Goal: Transaction & Acquisition: Obtain resource

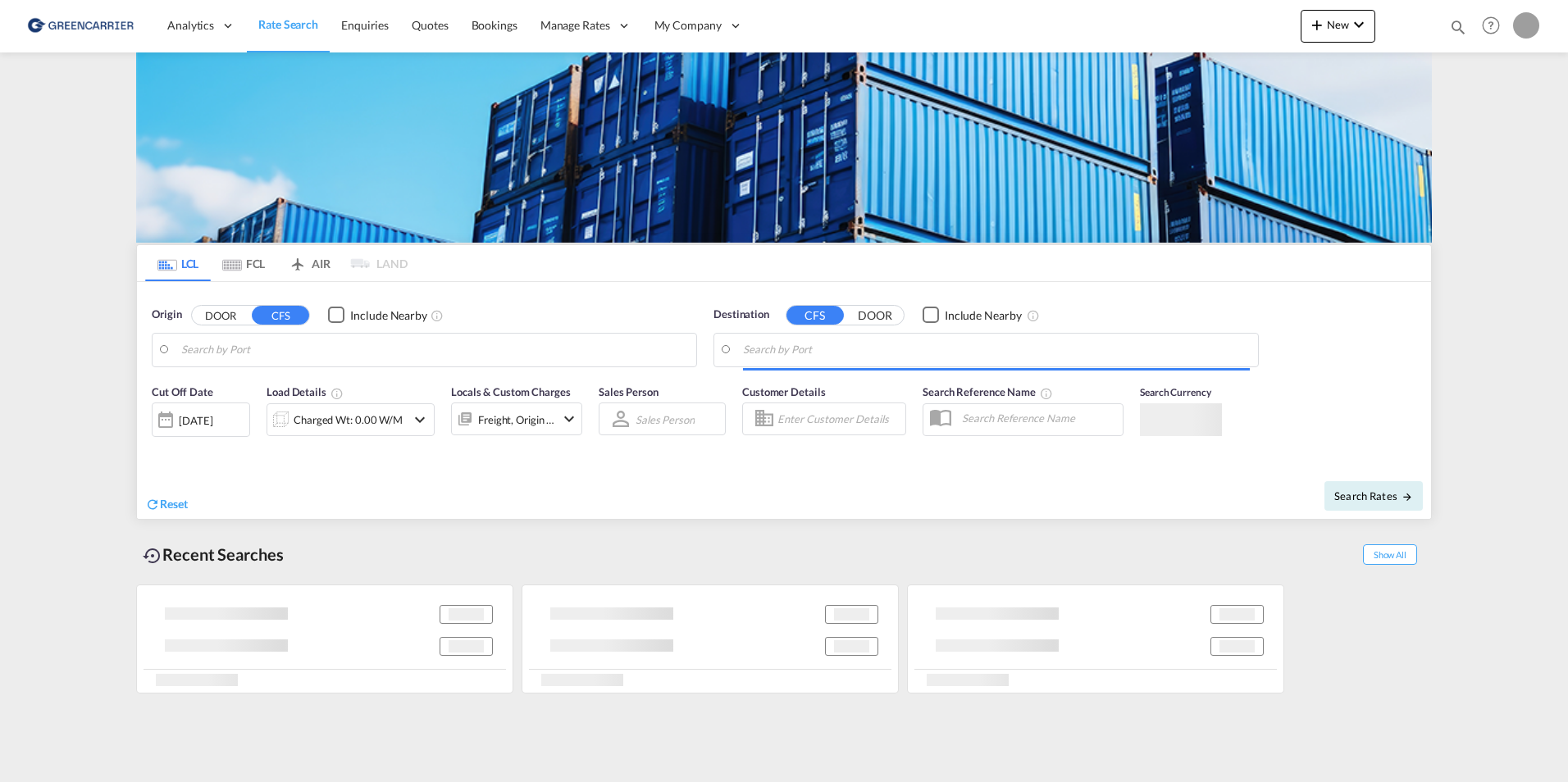
type input "Ningbo, ZJ, CNNGB"
type input "[GEOGRAPHIC_DATA], [GEOGRAPHIC_DATA]"
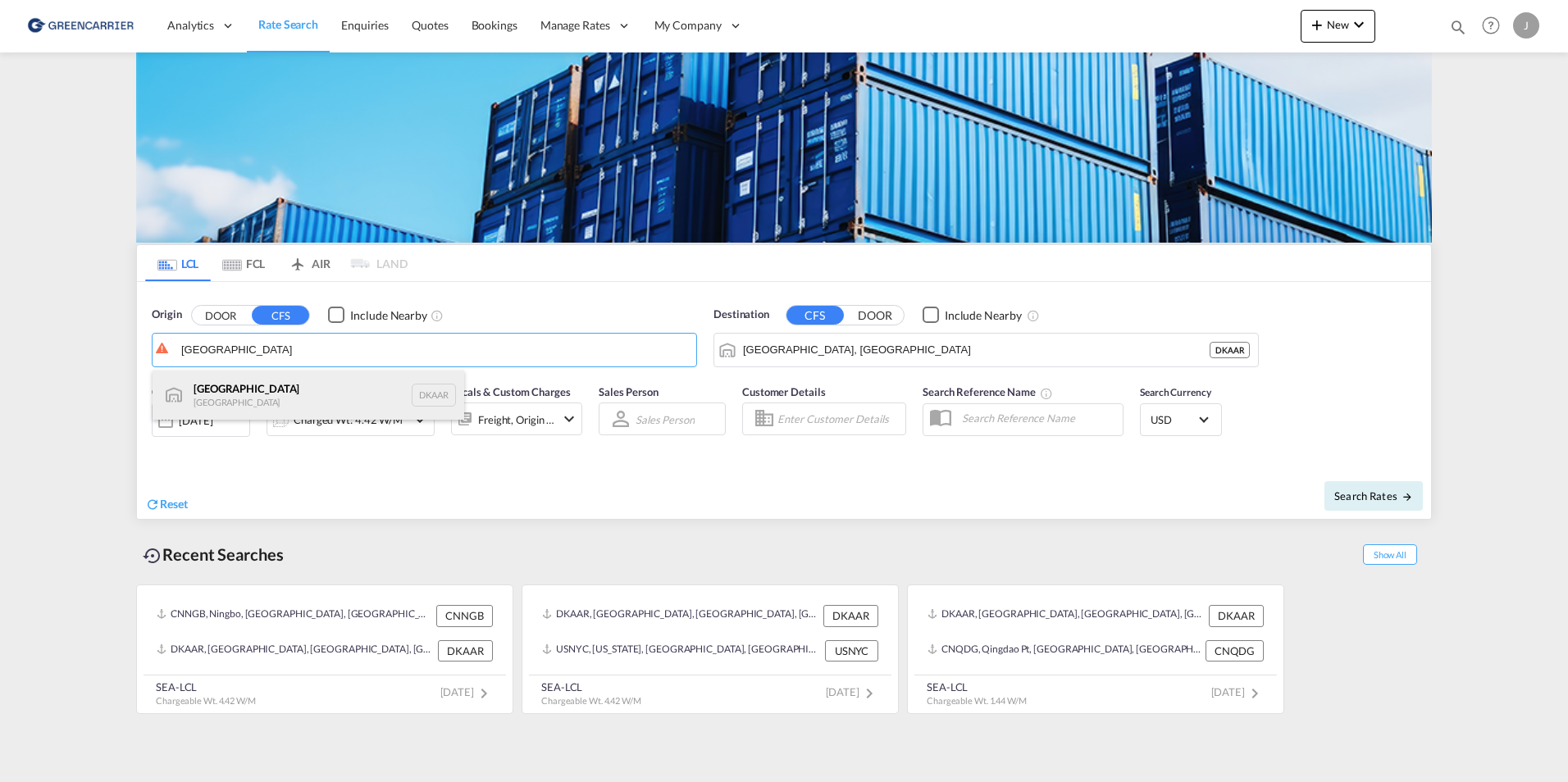
click at [225, 391] on div "Aarhus [GEOGRAPHIC_DATA] DKAAR" at bounding box center [308, 395] width 311 height 49
type input "[GEOGRAPHIC_DATA], [GEOGRAPHIC_DATA]"
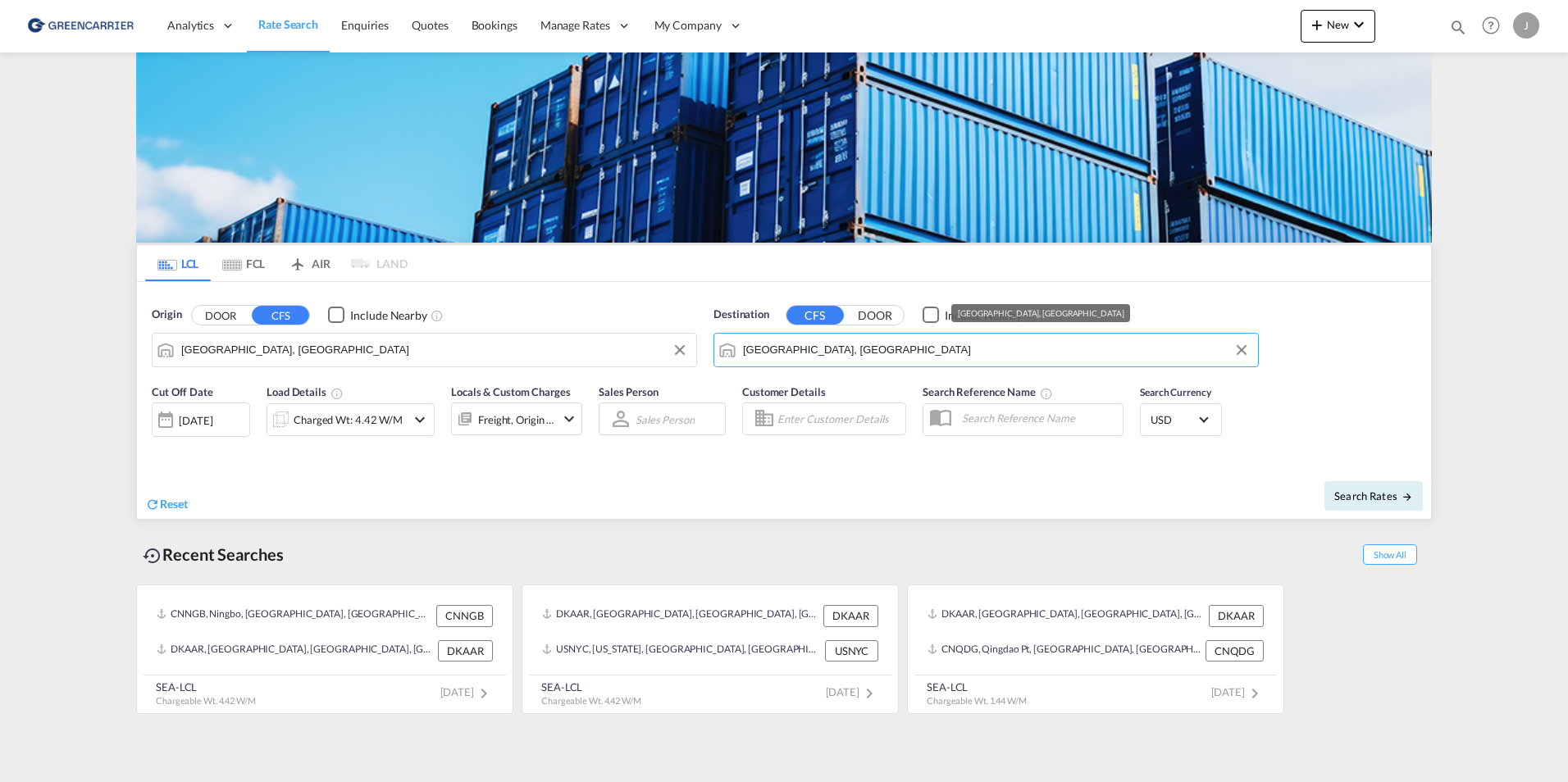
drag, startPoint x: 853, startPoint y: 352, endPoint x: 721, endPoint y: 358, distance: 132.1
click at [721, 358] on md-input-container "[GEOGRAPHIC_DATA], [GEOGRAPHIC_DATA]" at bounding box center [986, 350] width 544 height 33
drag, startPoint x: 849, startPoint y: 346, endPoint x: 660, endPoint y: 349, distance: 189.0
click at [660, 349] on div "Origin DOOR CFS Include Nearby [GEOGRAPHIC_DATA], DKAAR Destination CFS DOOR In…" at bounding box center [784, 329] width 1294 height 93
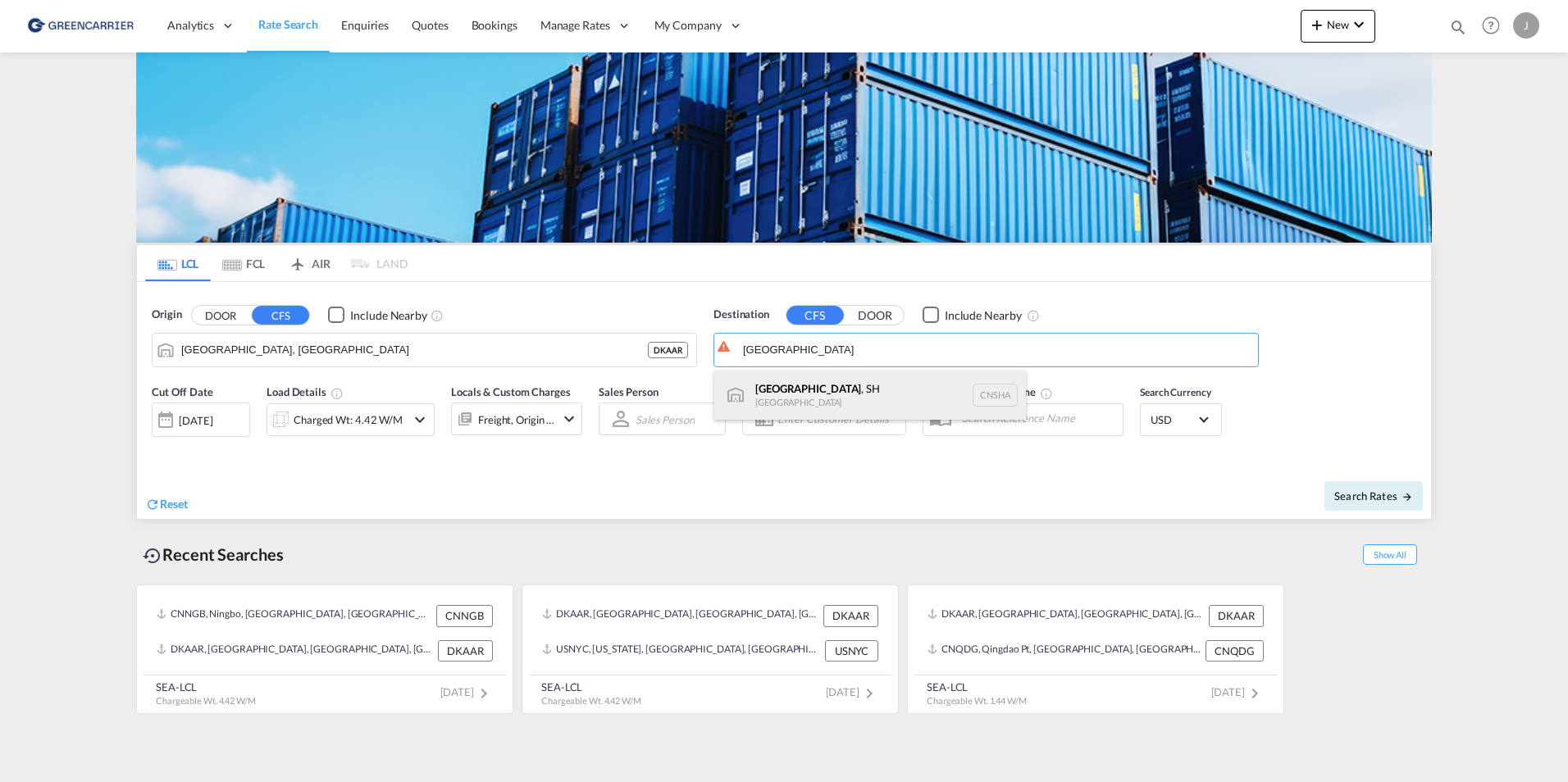
click at [848, 385] on div "[GEOGRAPHIC_DATA] , SH [GEOGRAPHIC_DATA] [GEOGRAPHIC_DATA]" at bounding box center [870, 395] width 311 height 49
type input "[GEOGRAPHIC_DATA], SH, CNSHA"
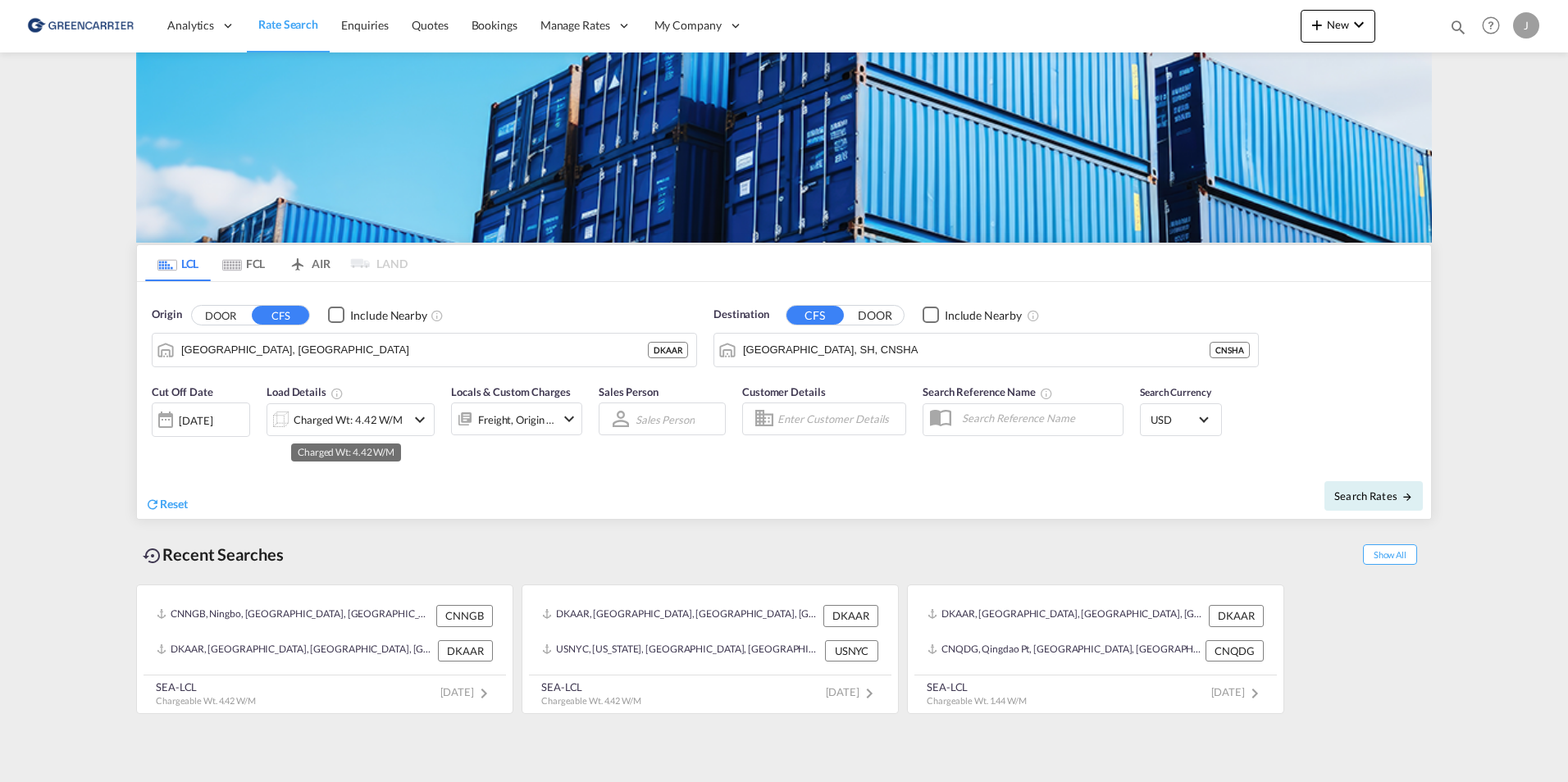
click at [392, 422] on div "Charged Wt: 4.42 W/M" at bounding box center [348, 420] width 109 height 23
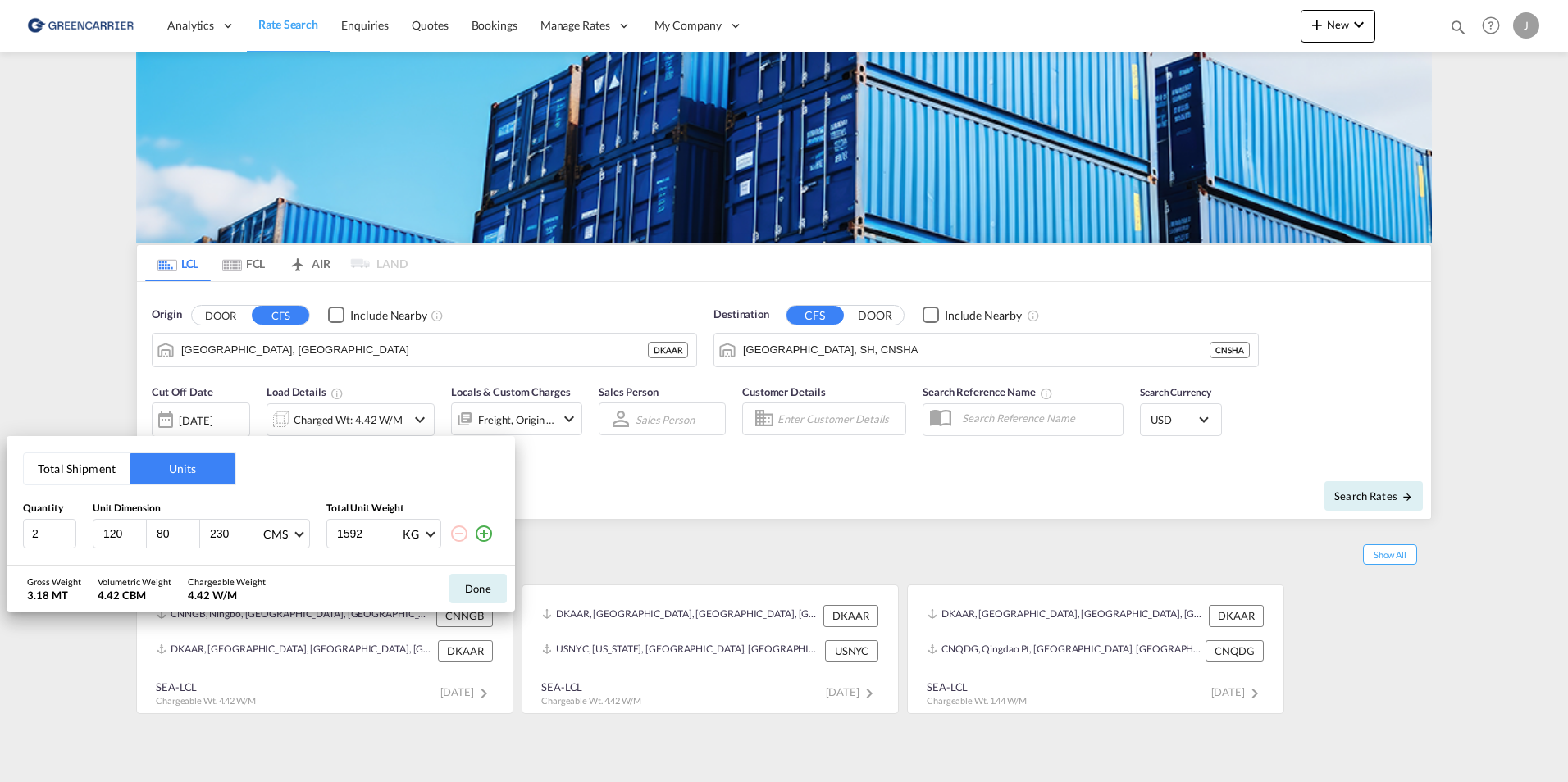
drag, startPoint x: 130, startPoint y: 533, endPoint x: 104, endPoint y: 535, distance: 26.1
click at [104, 535] on input "120" at bounding box center [124, 534] width 44 height 15
type input "120"
type input "80"
type input "136"
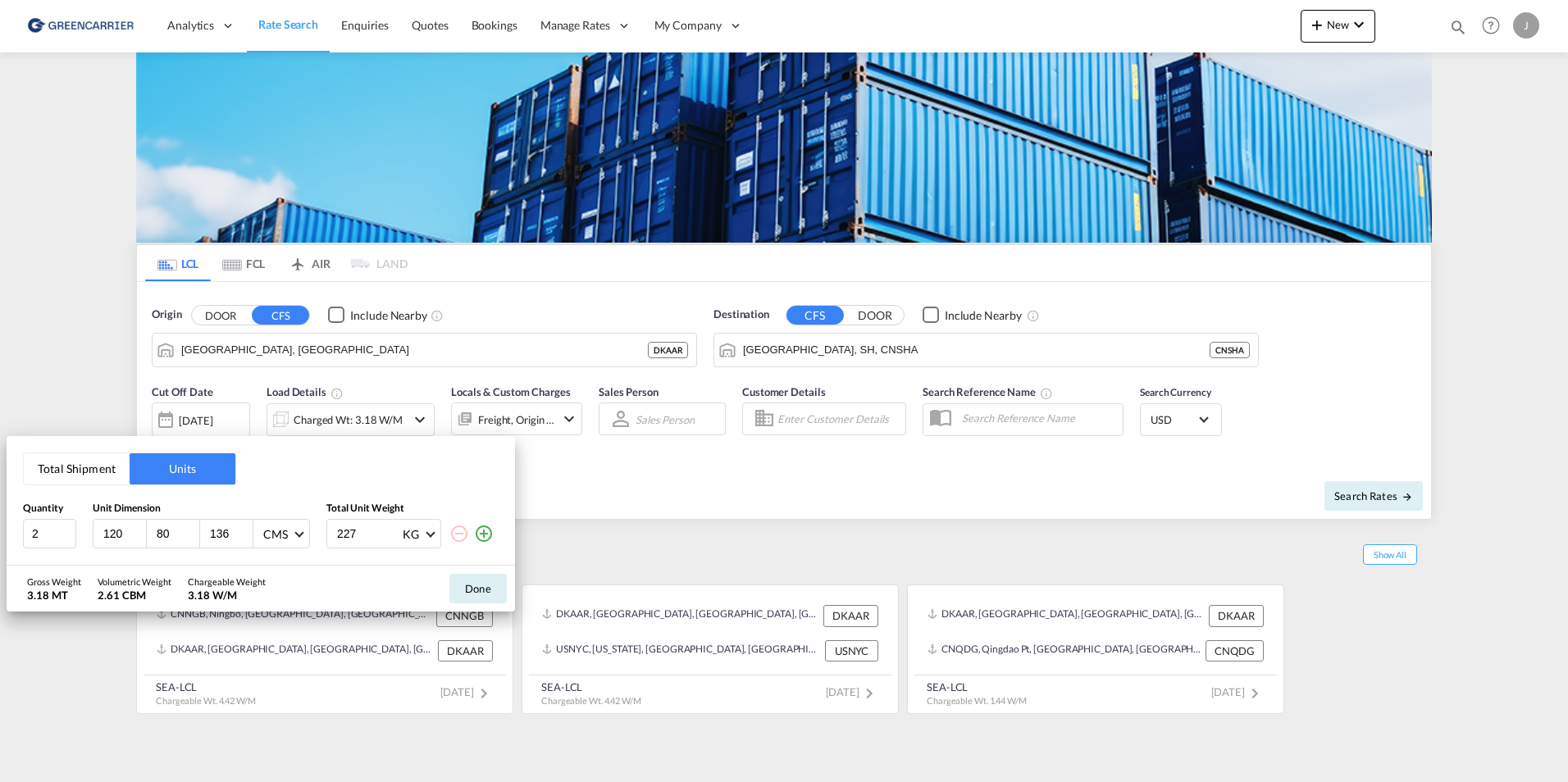
type input "227"
click at [476, 591] on button "Done" at bounding box center [478, 588] width 58 height 29
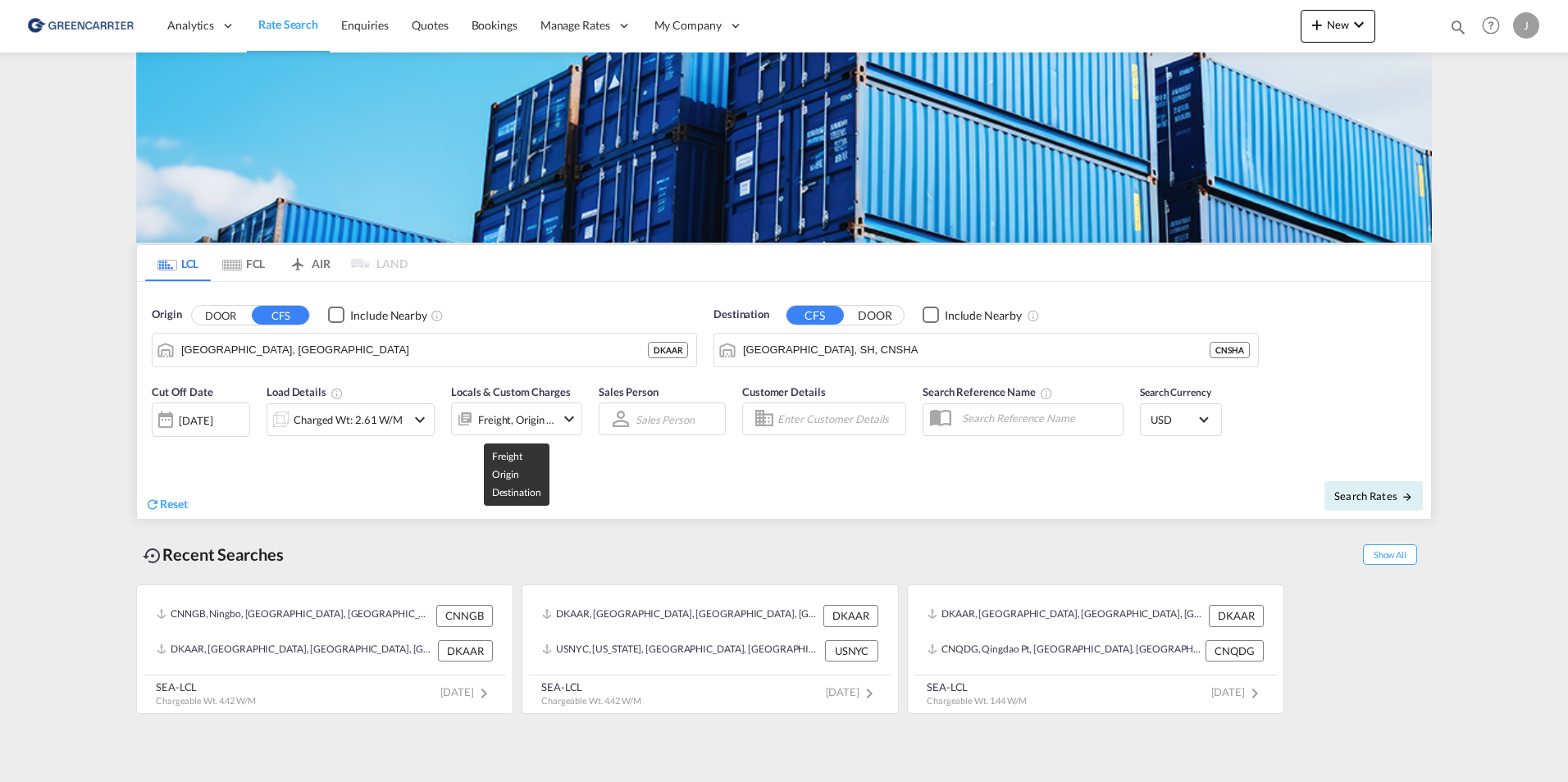
click at [548, 415] on div "Freight, Origin +1" at bounding box center [517, 420] width 77 height 23
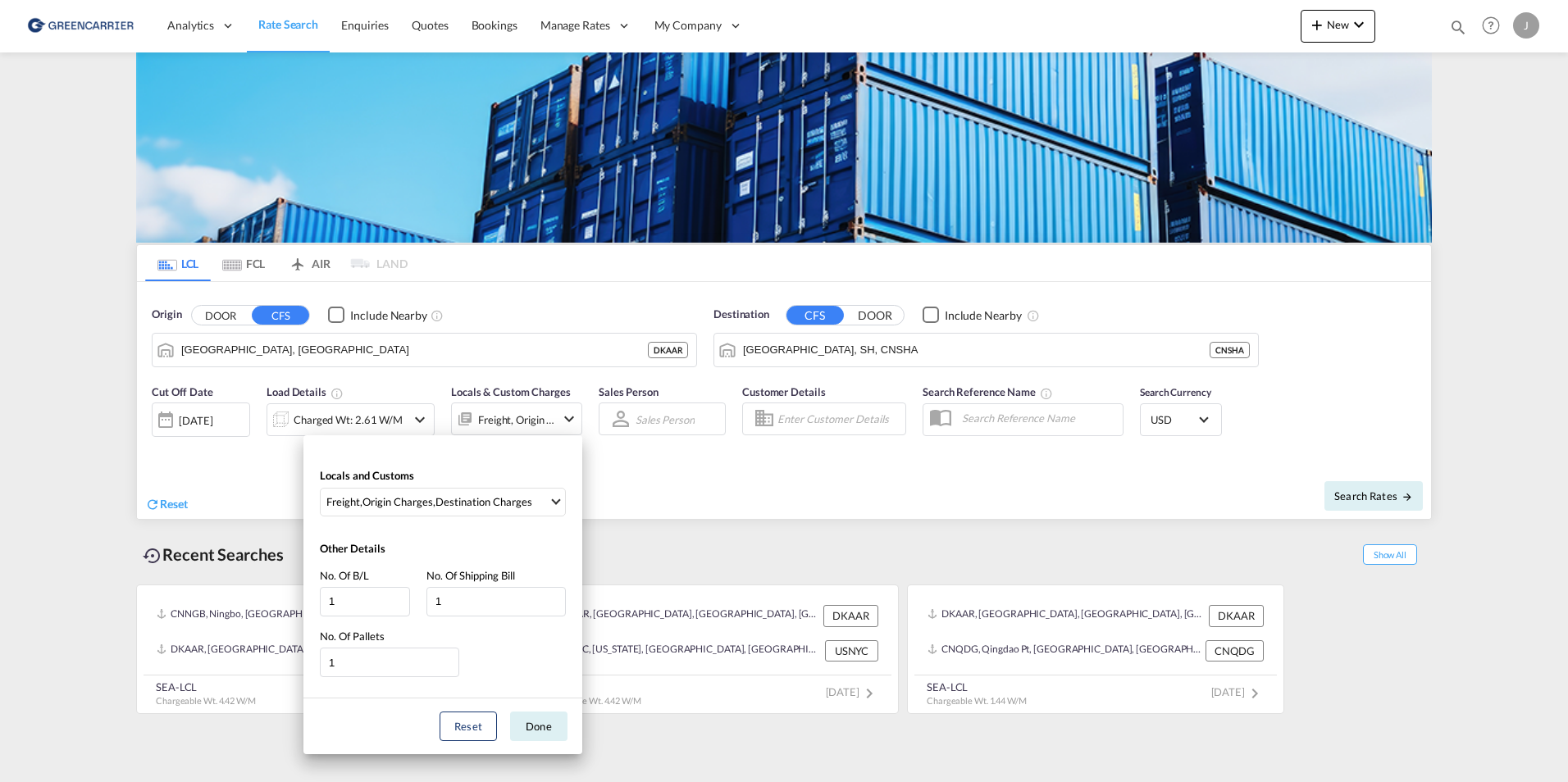
click at [650, 463] on div "Locals and Customs Freight , Origin Charges , Destination Charges Clear All Sel…" at bounding box center [784, 391] width 1568 height 782
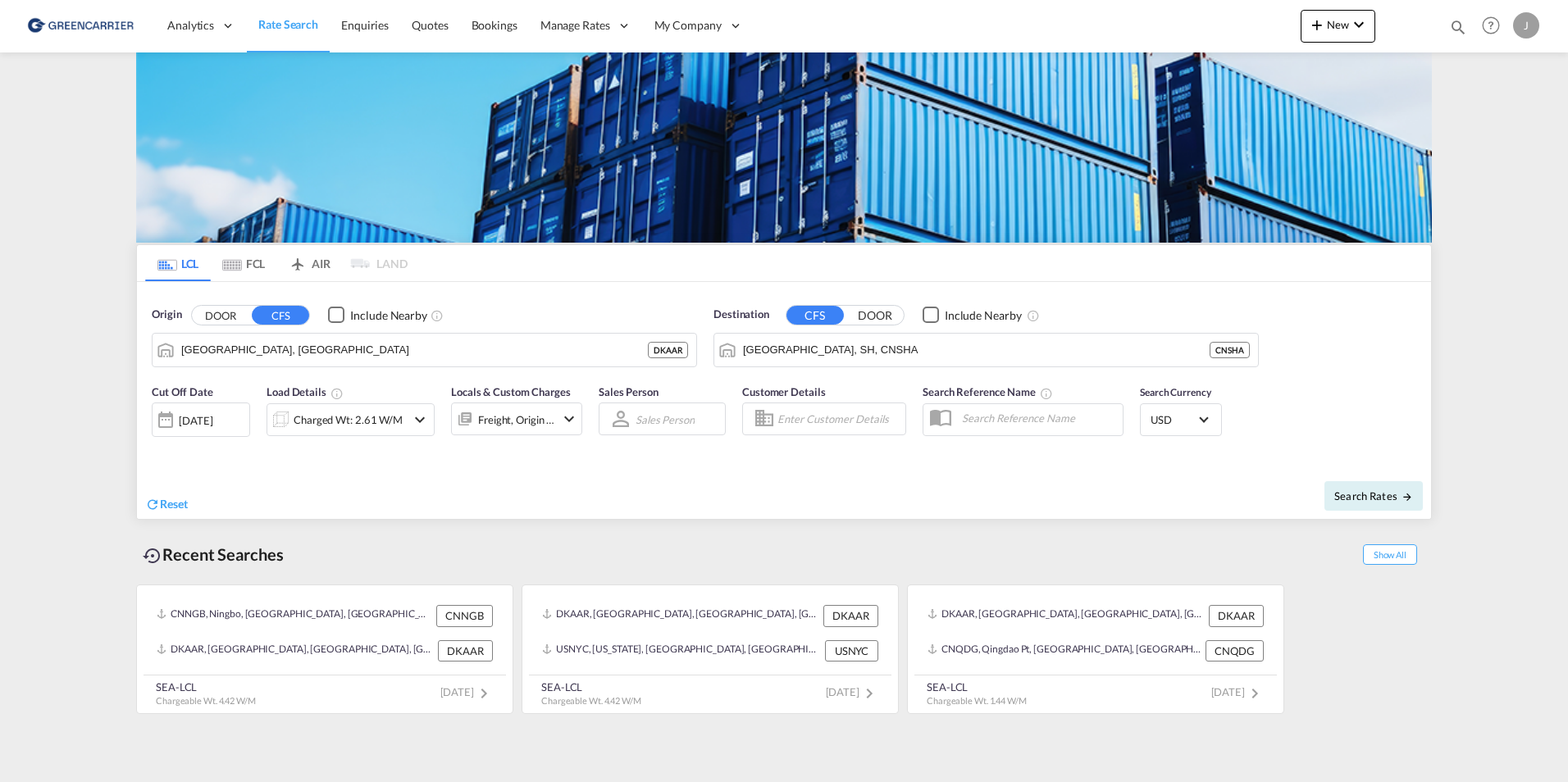
click at [850, 419] on input "Enter Customer Details" at bounding box center [838, 418] width 123 height 24
type input "a"
click at [1396, 497] on span "Search Rates" at bounding box center [1373, 496] width 78 height 13
type input "DKAAR to CNSHA / [DATE]"
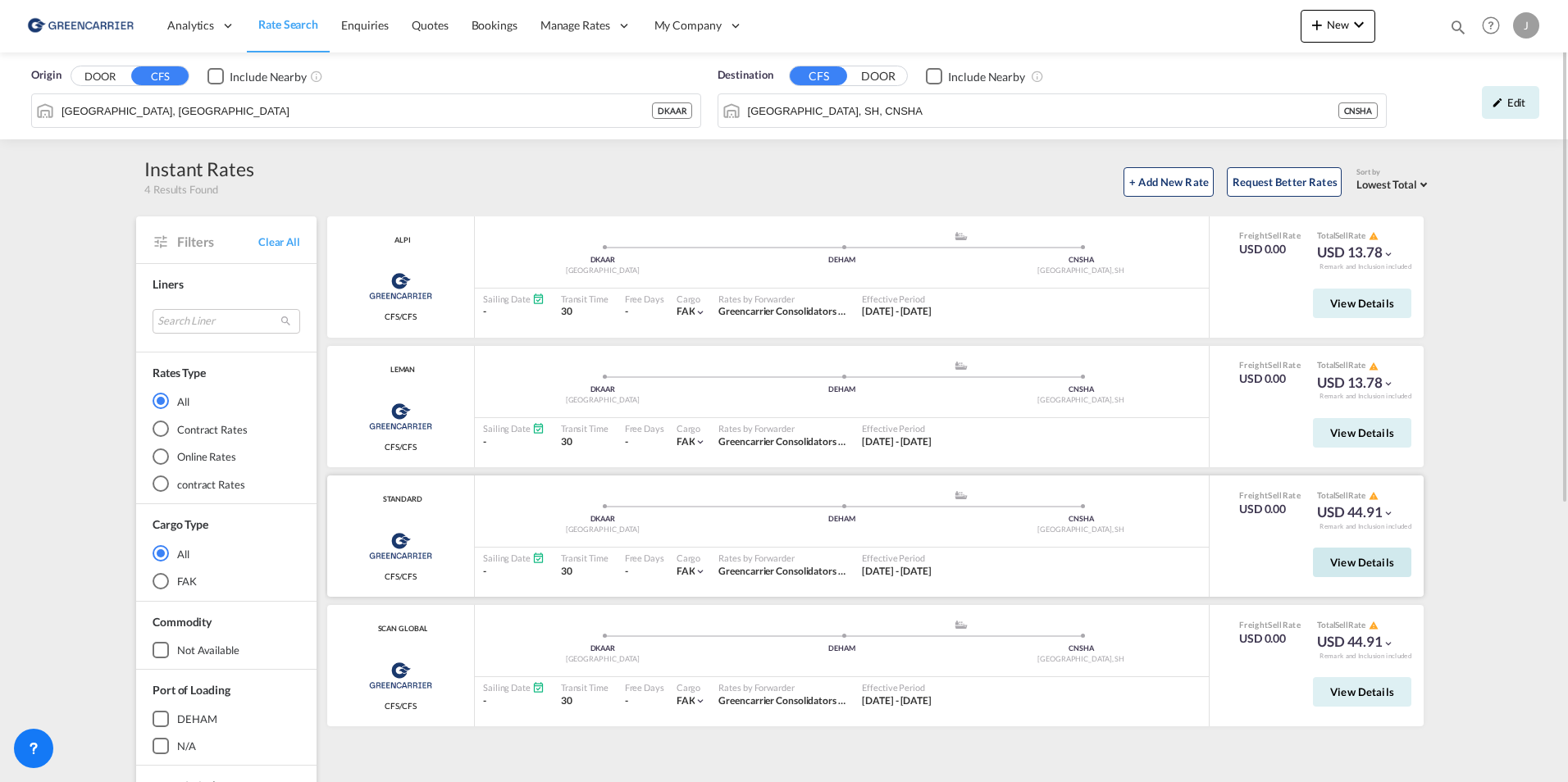
click at [1378, 556] on span "View Details" at bounding box center [1362, 563] width 64 height 13
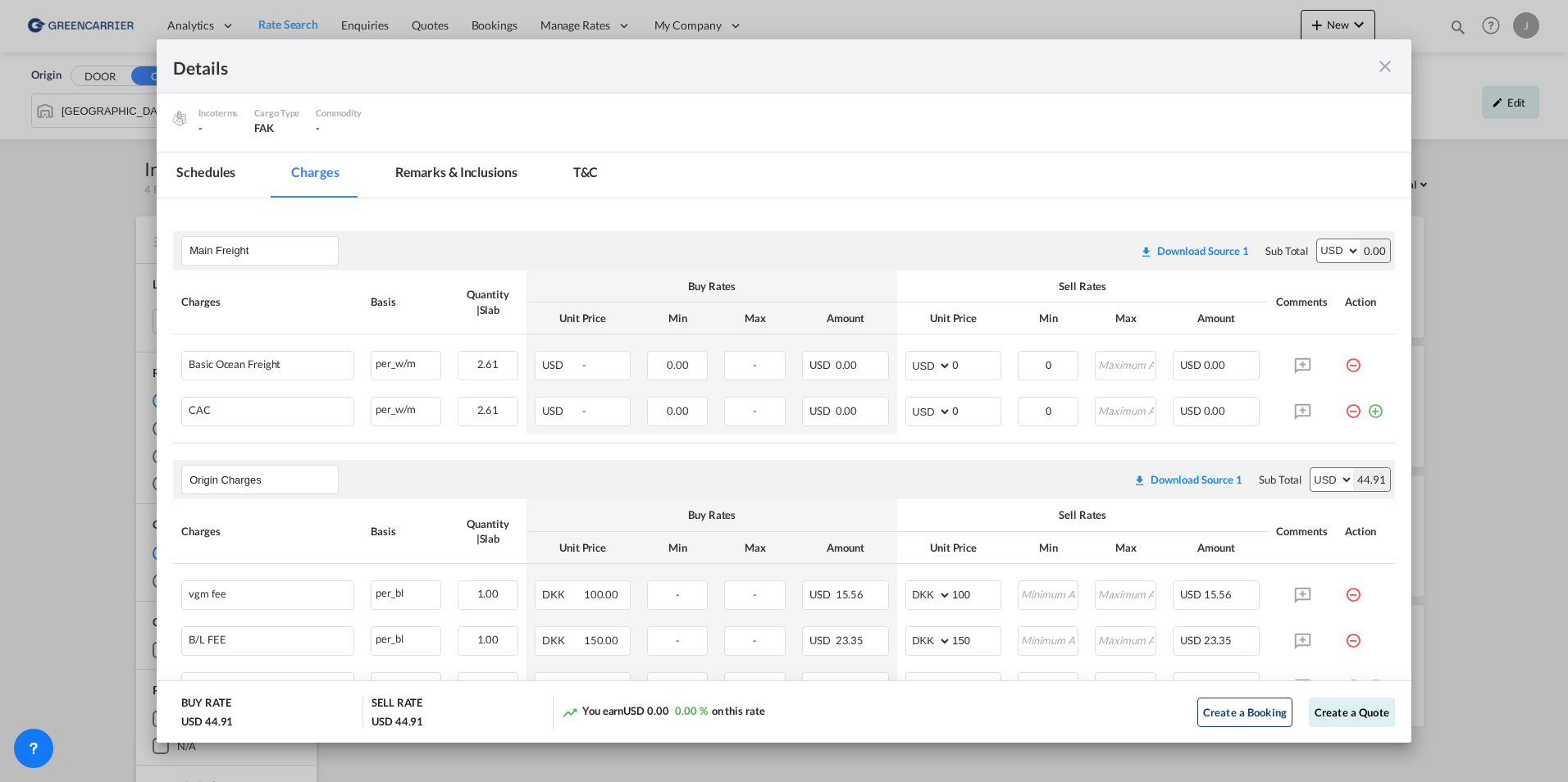
scroll to position [246, 0]
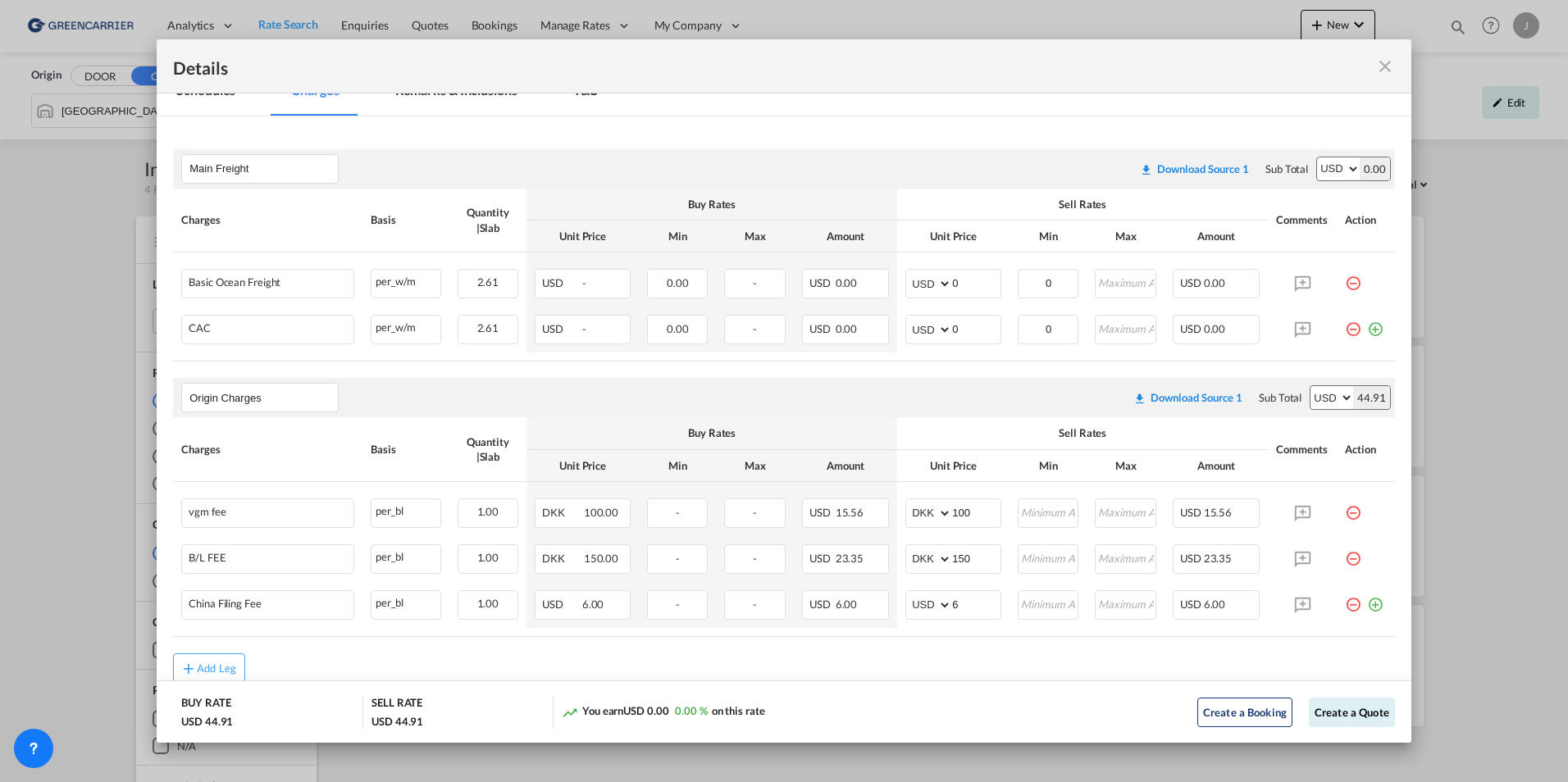
click at [1379, 64] on md-icon "icon-close fg-AAA8AD m-0 cursor" at bounding box center [1385, 67] width 20 height 20
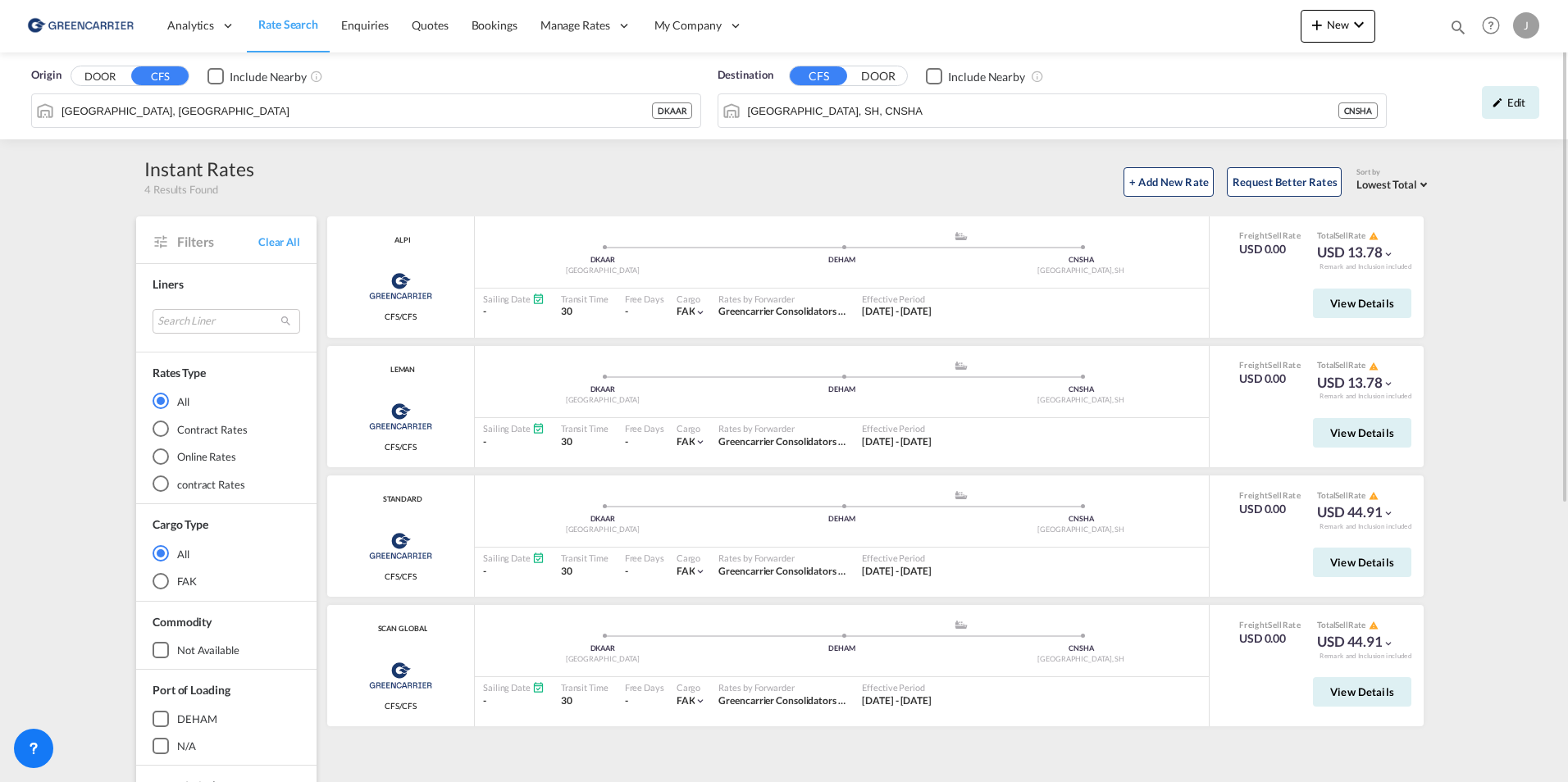
click at [90, 73] on button "DOOR" at bounding box center [99, 77] width 58 height 19
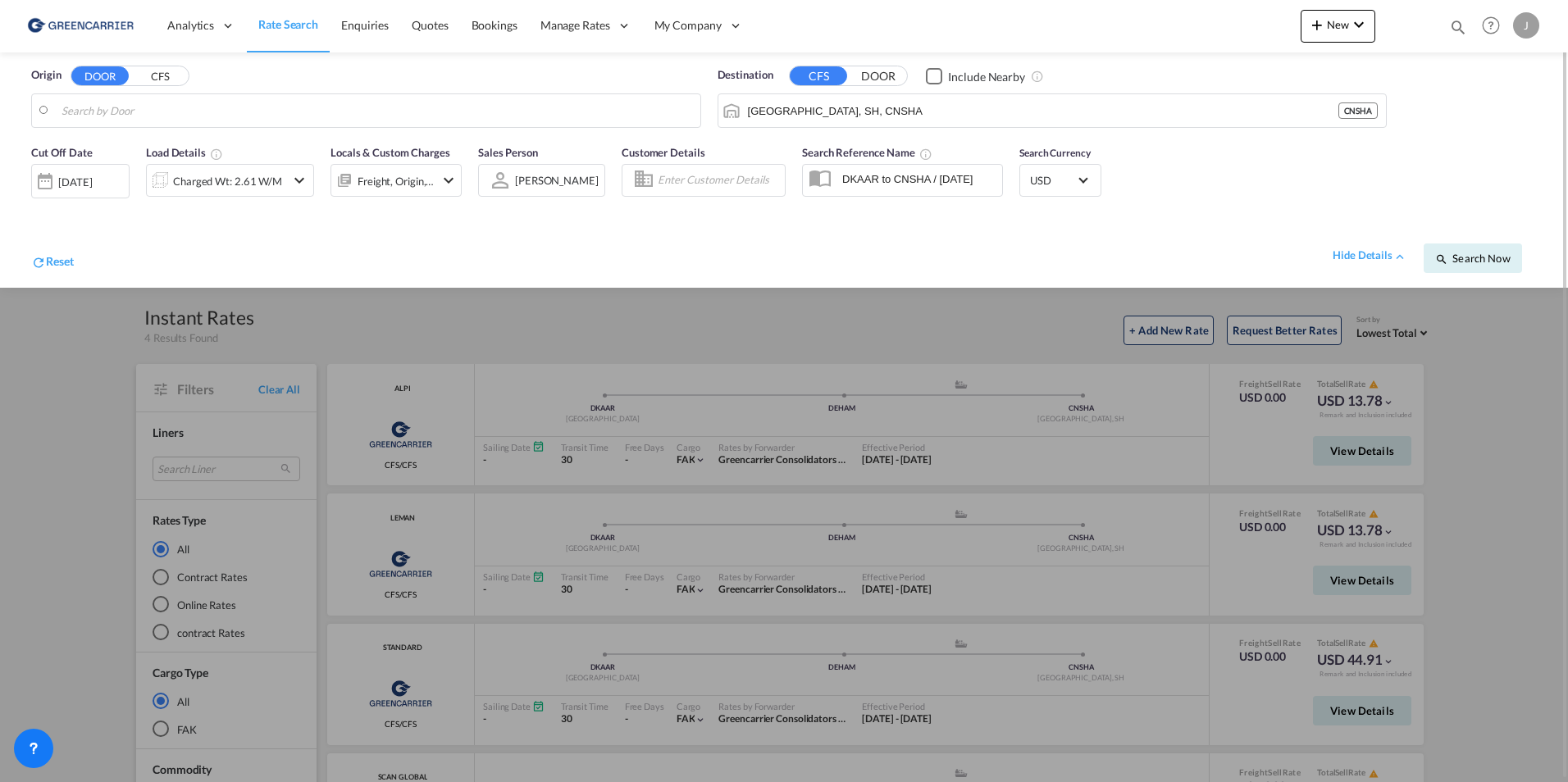
click at [336, 109] on input "Search by Door" at bounding box center [377, 110] width 630 height 24
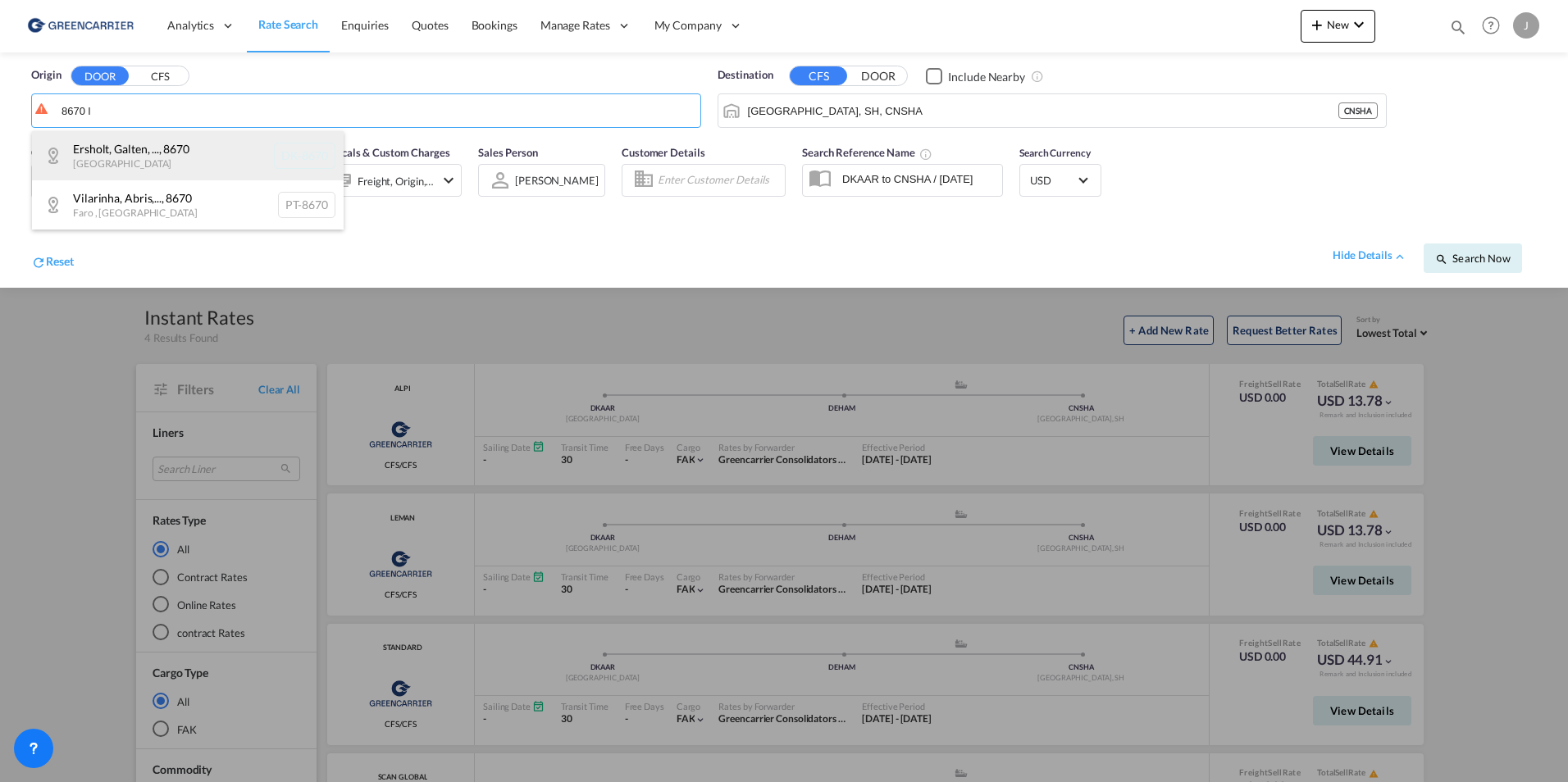
click at [175, 144] on div "Ersholt, Galten, ... , 8670 [GEOGRAPHIC_DATA] DK-8670" at bounding box center [187, 155] width 311 height 49
type input "DK-8670, Ersholt, [GEOGRAPHIC_DATA], [GEOGRAPHIC_DATA], [GEOGRAPHIC_DATA], [GEO…"
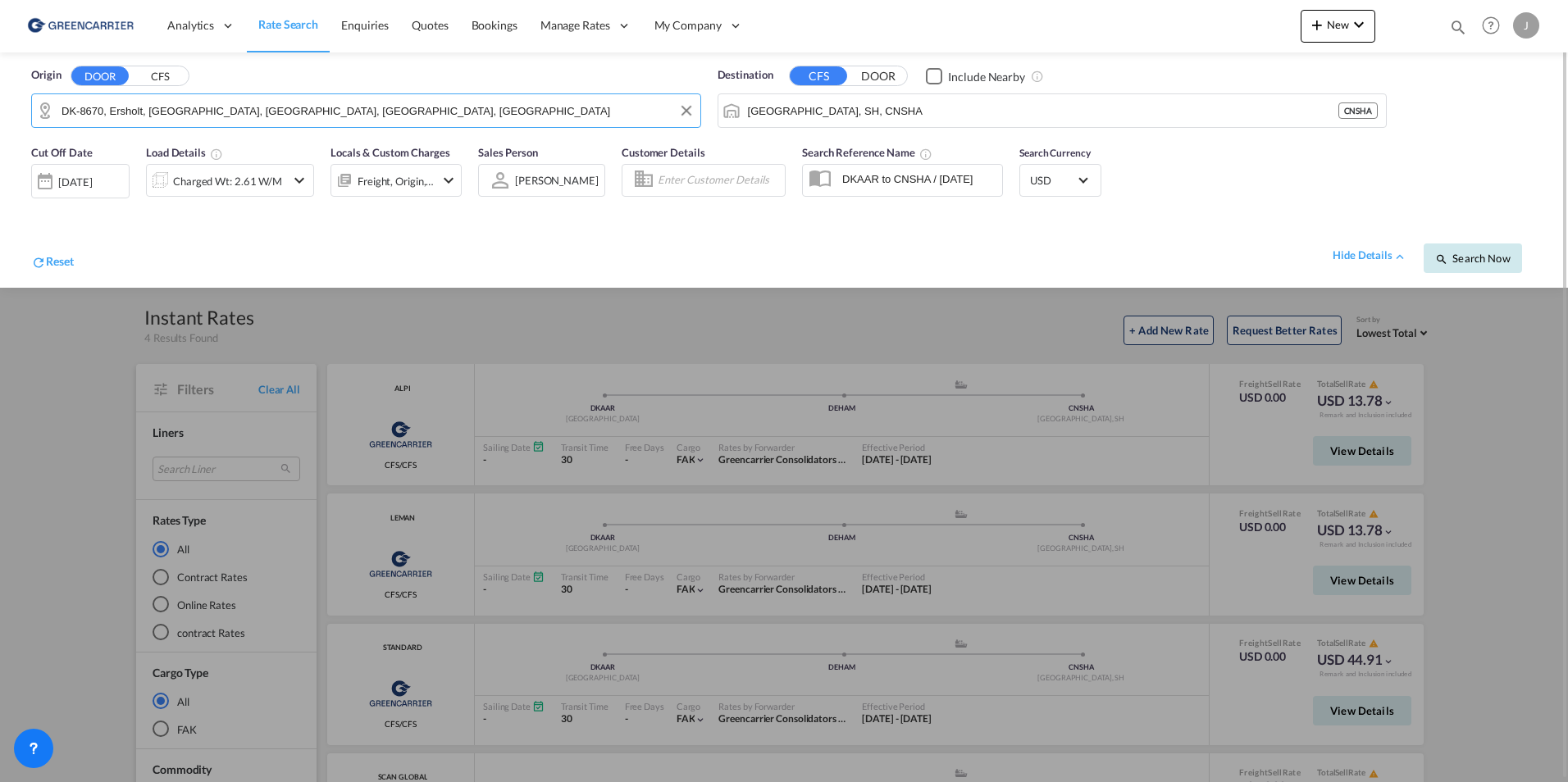
click at [1474, 258] on span "Search Now" at bounding box center [1472, 259] width 74 height 13
